Goal: Find specific page/section: Find specific page/section

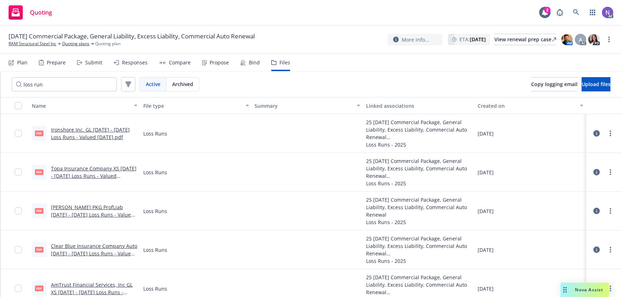
scroll to position [57, 0]
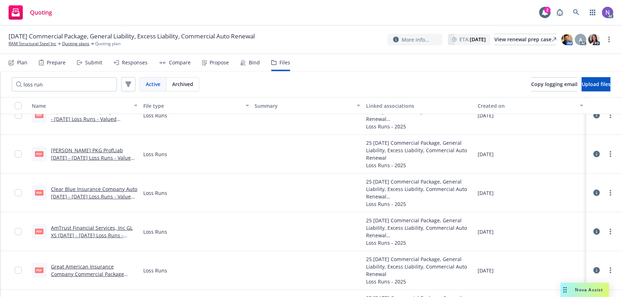
type input "loss run"
